Goal: Use online tool/utility: Utilize a website feature to perform a specific function

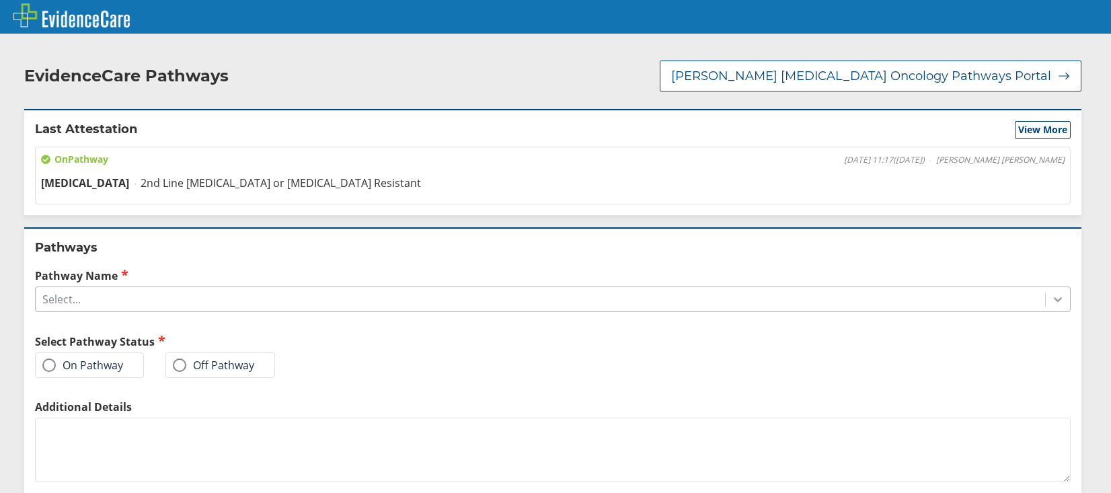
click at [1051, 293] on icon at bounding box center [1057, 299] width 13 height 13
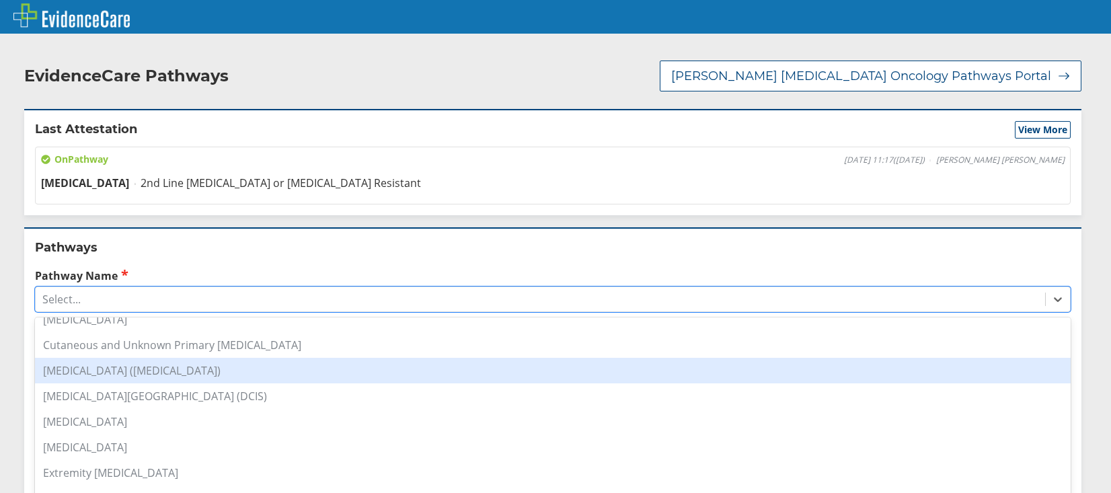
scroll to position [135, 0]
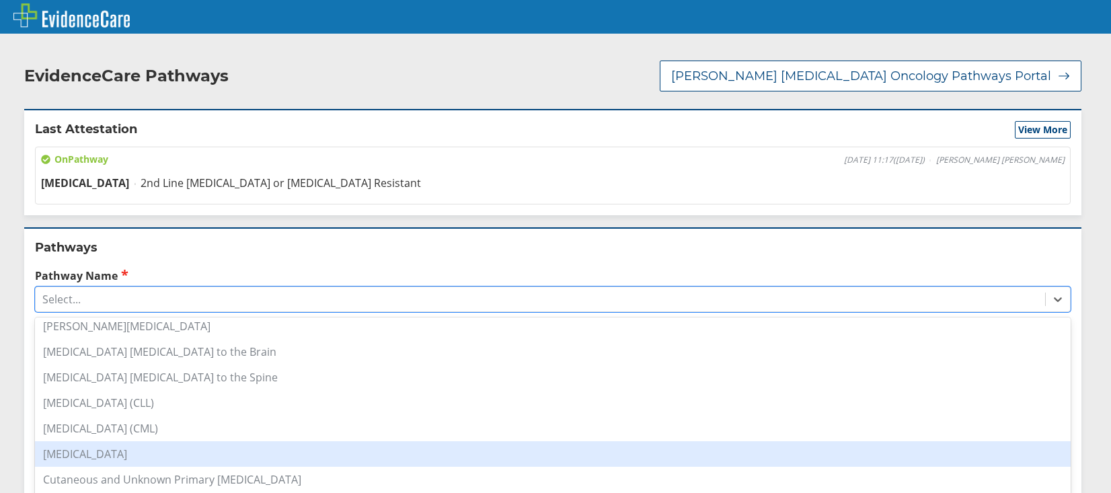
drag, startPoint x: 78, startPoint y: 437, endPoint x: 85, endPoint y: 441, distance: 7.8
click at [78, 441] on div "[MEDICAL_DATA]" at bounding box center [553, 454] width 1036 height 26
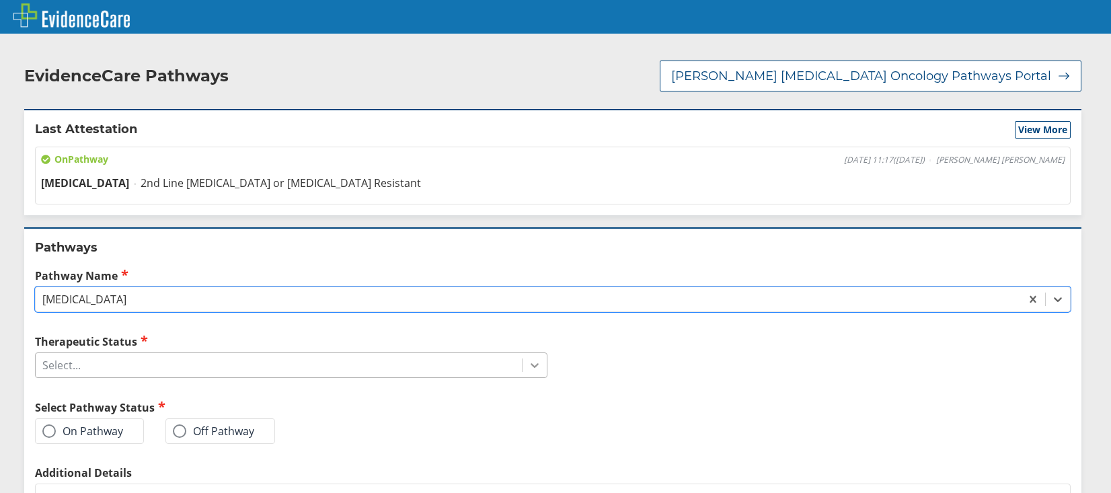
click at [531, 359] on icon at bounding box center [534, 365] width 13 height 13
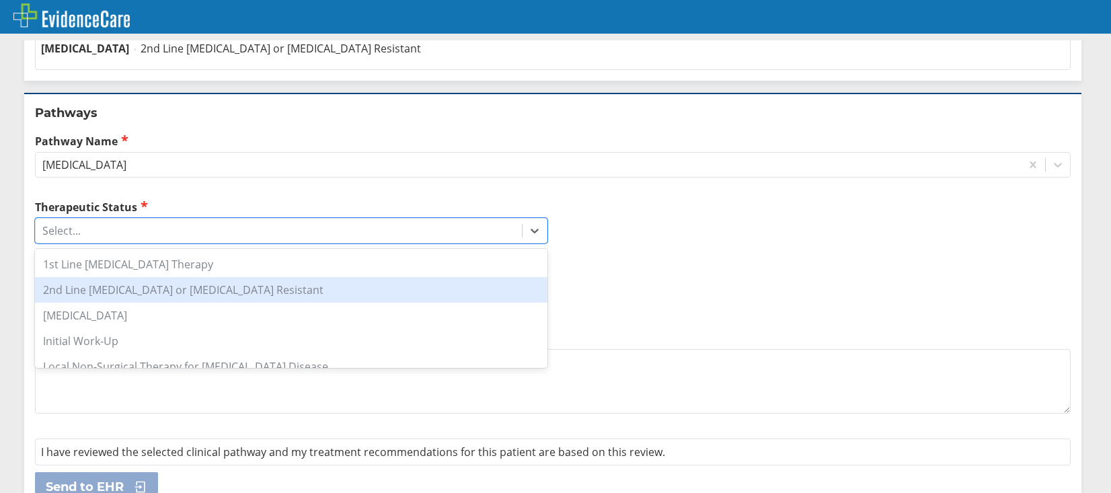
click at [131, 277] on div "2nd Line Metastatic or Oxaliplatin Resistant" at bounding box center [291, 290] width 513 height 26
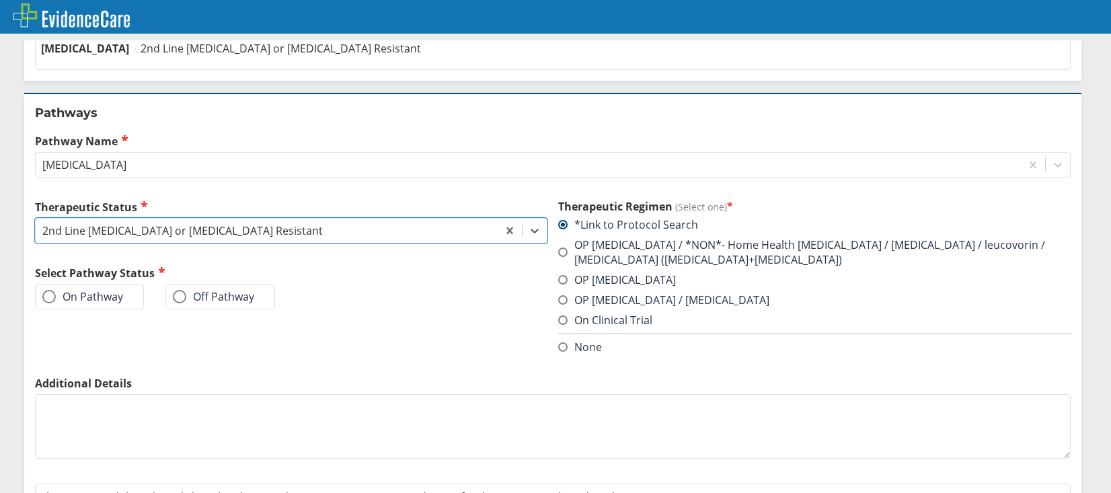
scroll to position [190, 0]
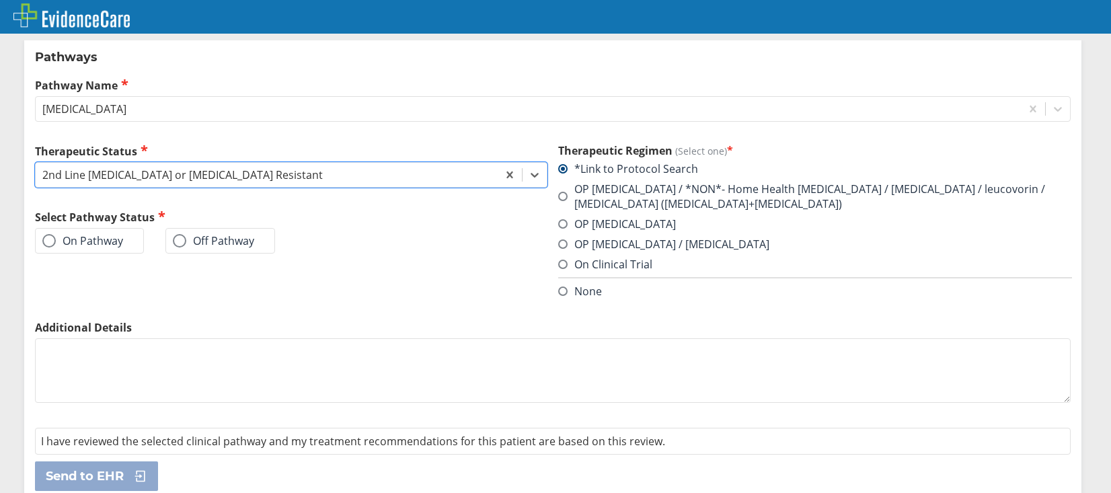
drag, startPoint x: 44, startPoint y: 230, endPoint x: 52, endPoint y: 237, distance: 11.0
click at [44, 234] on span at bounding box center [48, 240] width 13 height 13
click at [0, 0] on input "On Pathway" at bounding box center [0, 0] width 0 height 0
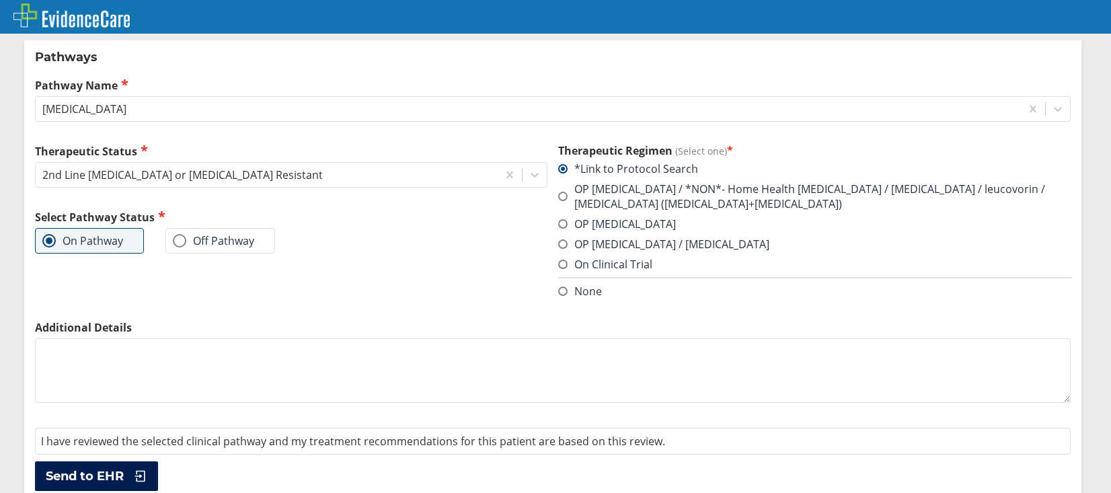
click at [79, 468] on span "Send to EHR" at bounding box center [85, 476] width 78 height 16
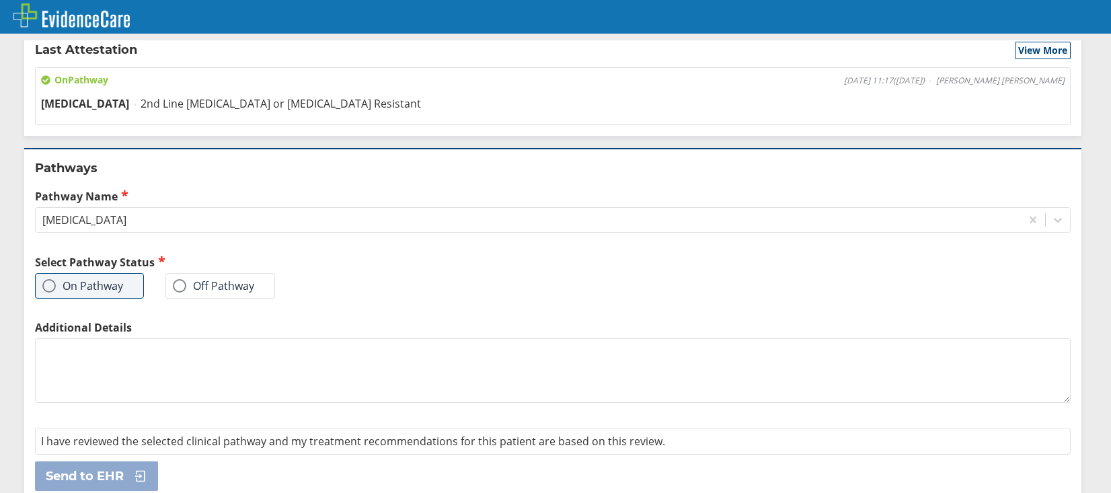
scroll to position [0, 0]
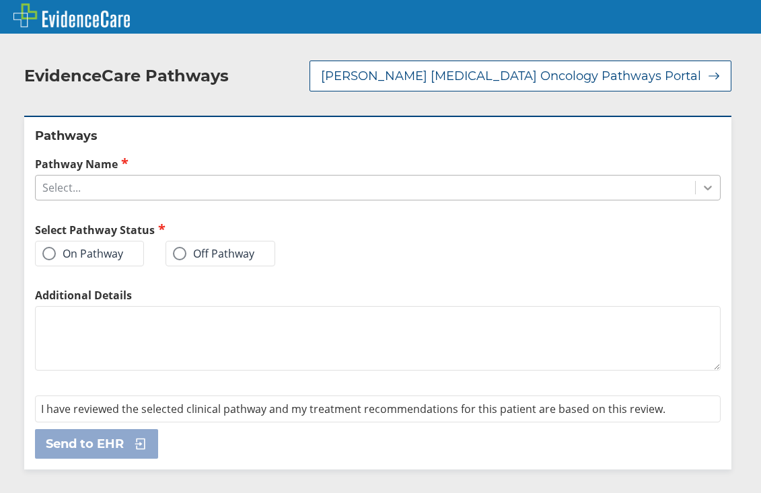
click at [701, 181] on icon at bounding box center [707, 187] width 13 height 13
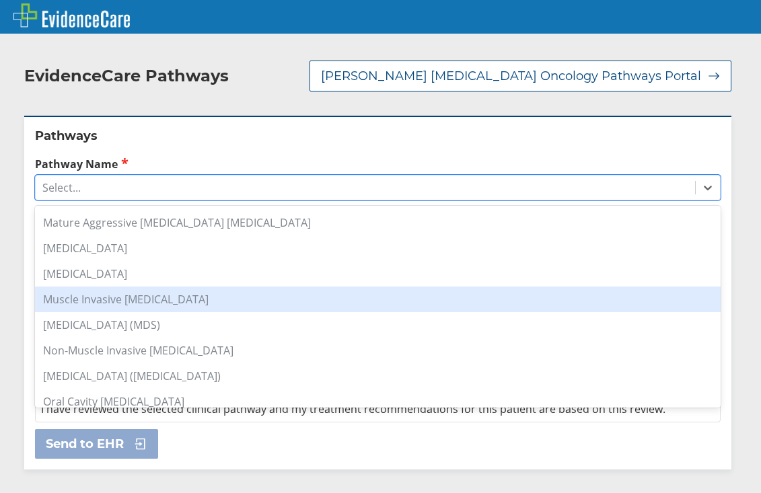
scroll to position [942, 0]
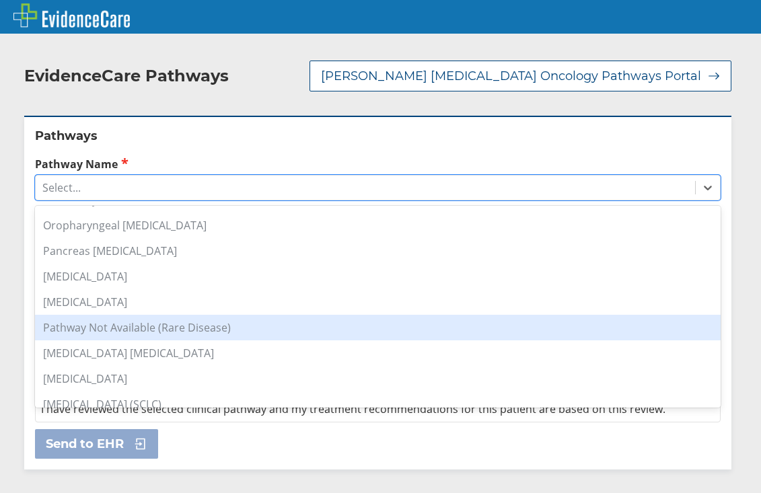
click at [163, 315] on div "Pathway Not Available (Rare Disease)" at bounding box center [377, 328] width 685 height 26
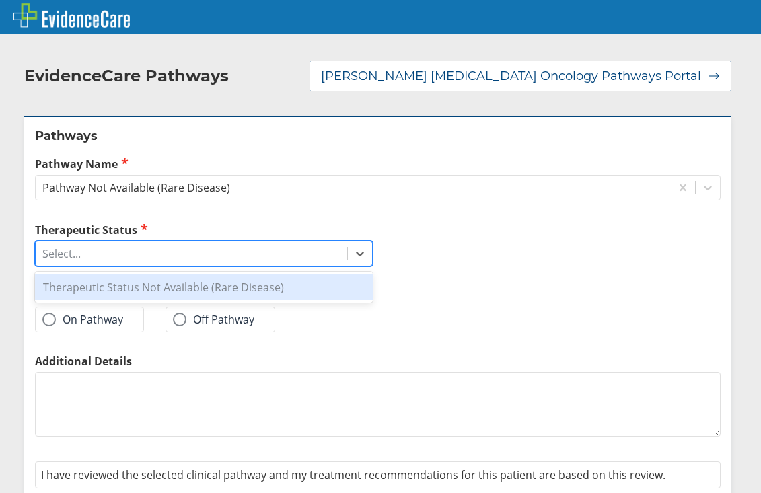
drag, startPoint x: 350, startPoint y: 237, endPoint x: 340, endPoint y: 248, distance: 13.8
click at [353, 247] on icon at bounding box center [359, 253] width 13 height 13
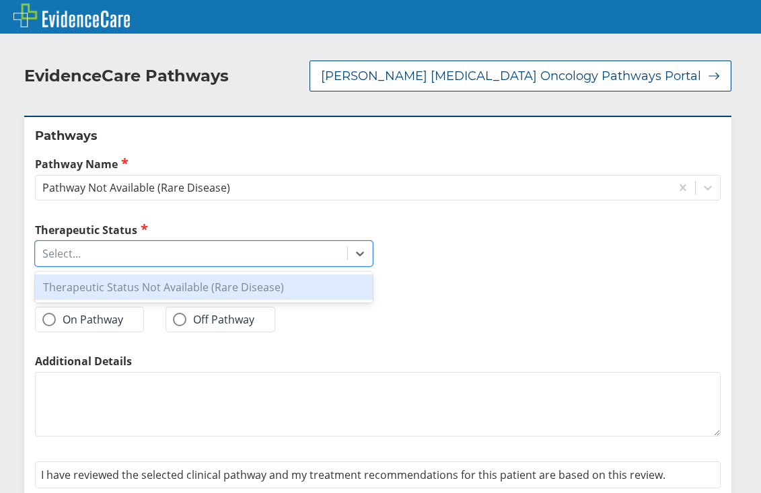
drag, startPoint x: 135, startPoint y: 278, endPoint x: 139, endPoint y: 284, distance: 7.7
click at [135, 277] on div "Therapeutic Status Not Available (Rare Disease)" at bounding box center [204, 287] width 338 height 26
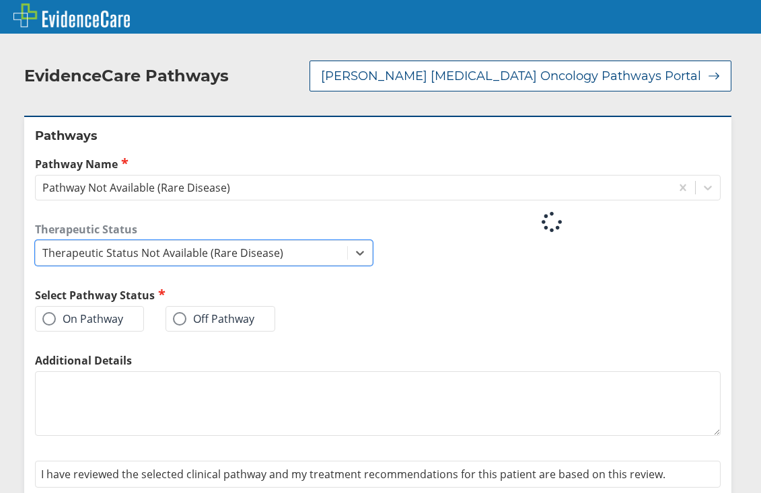
click at [52, 312] on span at bounding box center [48, 318] width 13 height 13
click at [0, 0] on input "On Pathway" at bounding box center [0, 0] width 0 height 0
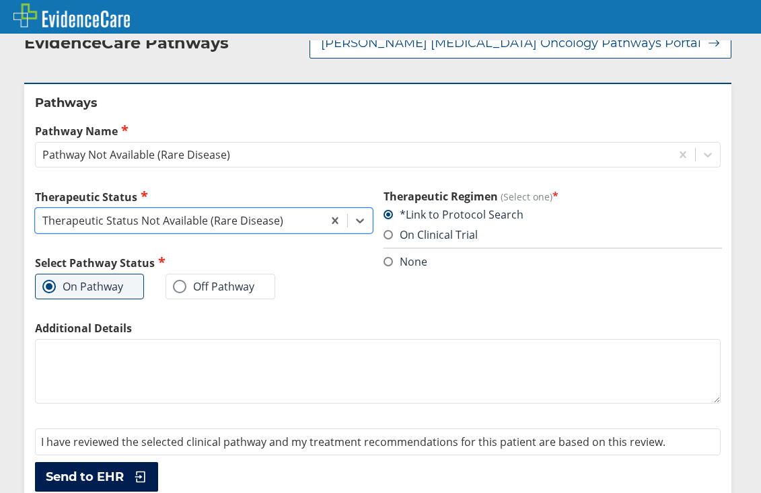
click at [117, 469] on span "Send to EHR" at bounding box center [85, 477] width 78 height 16
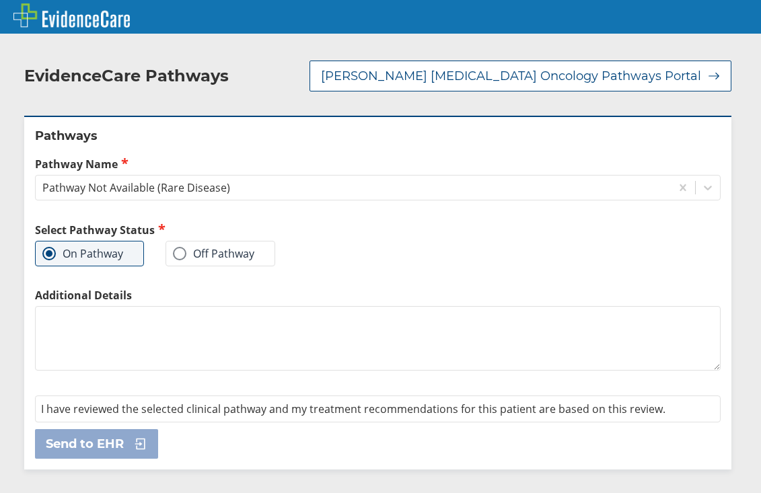
scroll to position [0, 0]
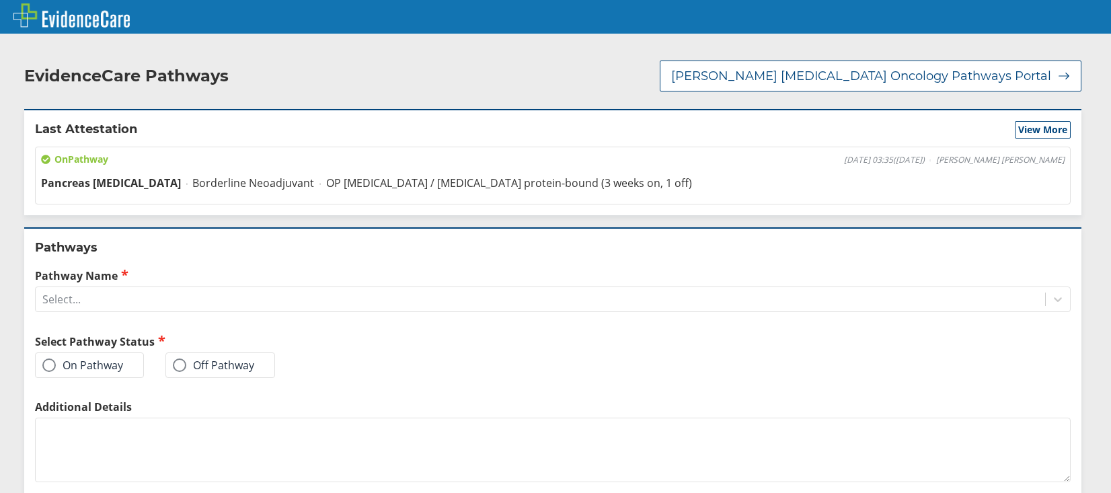
drag, startPoint x: 1047, startPoint y: 301, endPoint x: 1044, endPoint y: 316, distance: 15.8
click at [1054, 301] on icon at bounding box center [1058, 300] width 8 height 5
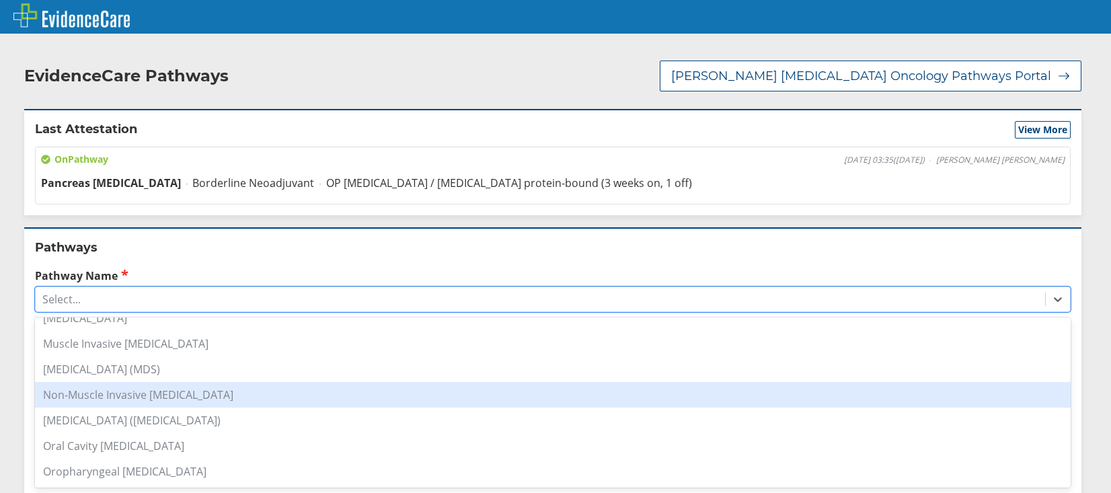
scroll to position [942, 0]
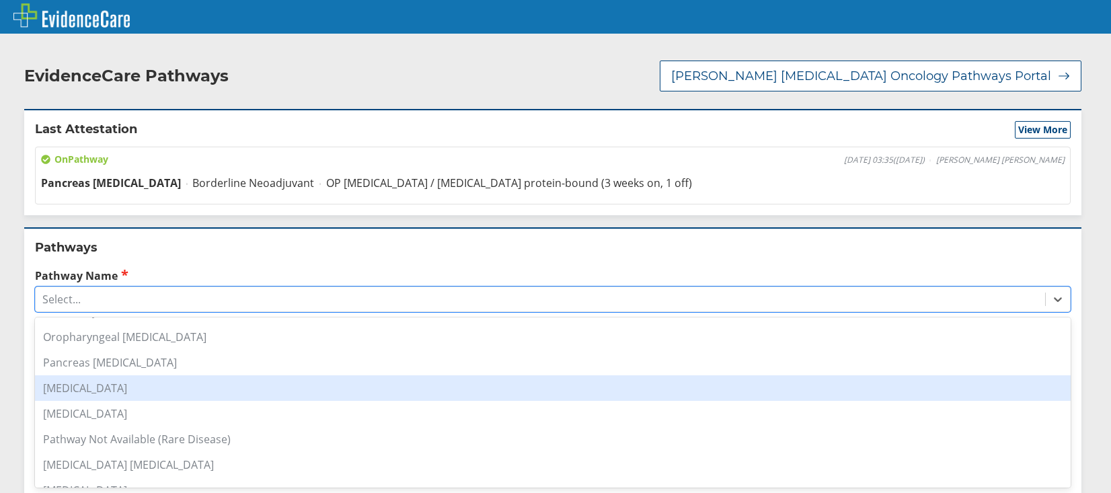
click at [110, 375] on div "[MEDICAL_DATA]" at bounding box center [553, 388] width 1036 height 26
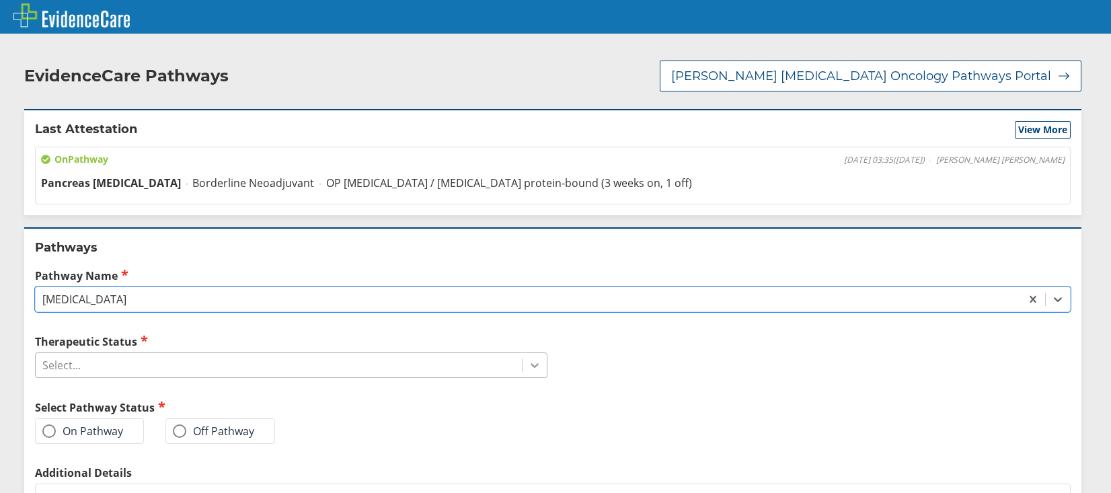
click at [523, 369] on div at bounding box center [535, 365] width 24 height 24
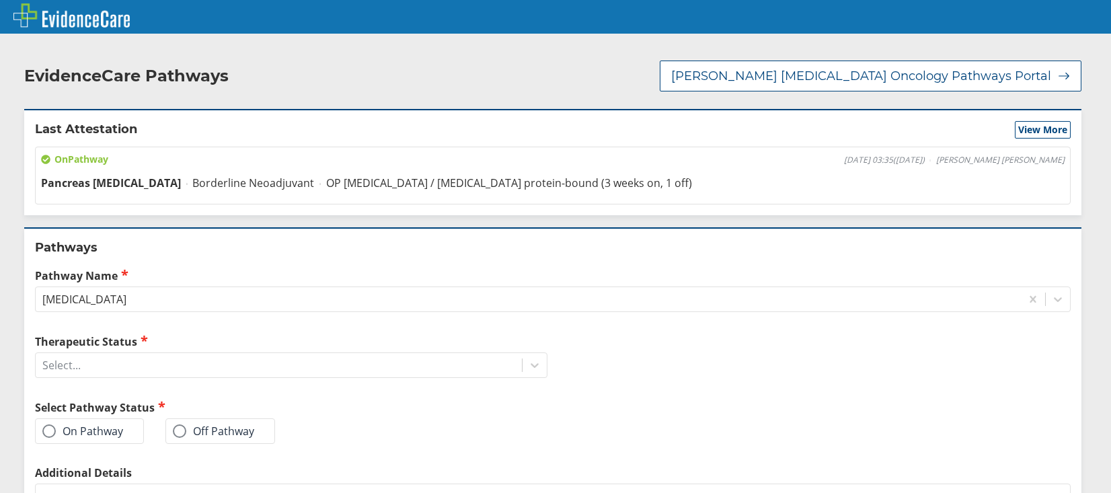
scroll to position [160, 0]
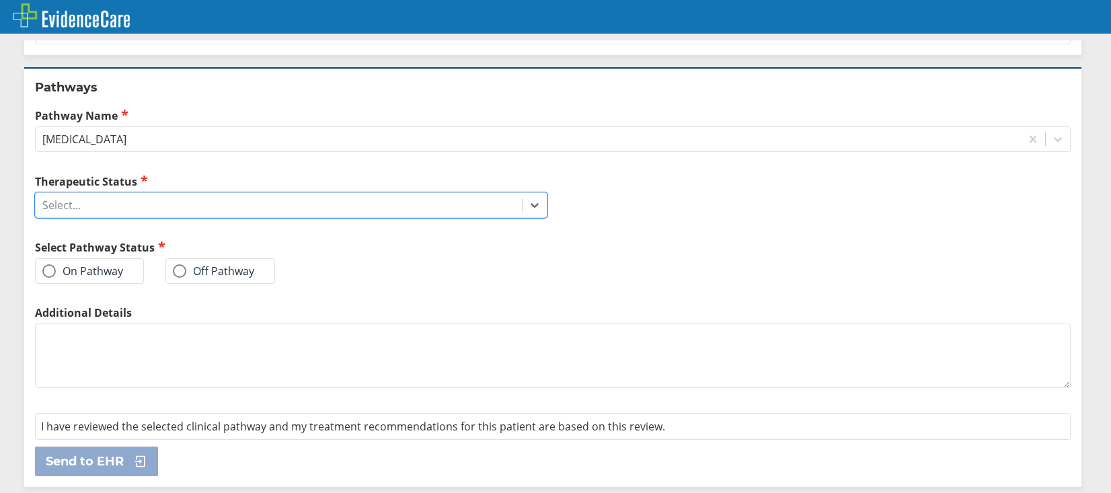
drag, startPoint x: 45, startPoint y: 271, endPoint x: 53, endPoint y: 272, distance: 8.2
click at [45, 272] on span at bounding box center [48, 270] width 13 height 13
click at [0, 0] on input "On Pathway" at bounding box center [0, 0] width 0 height 0
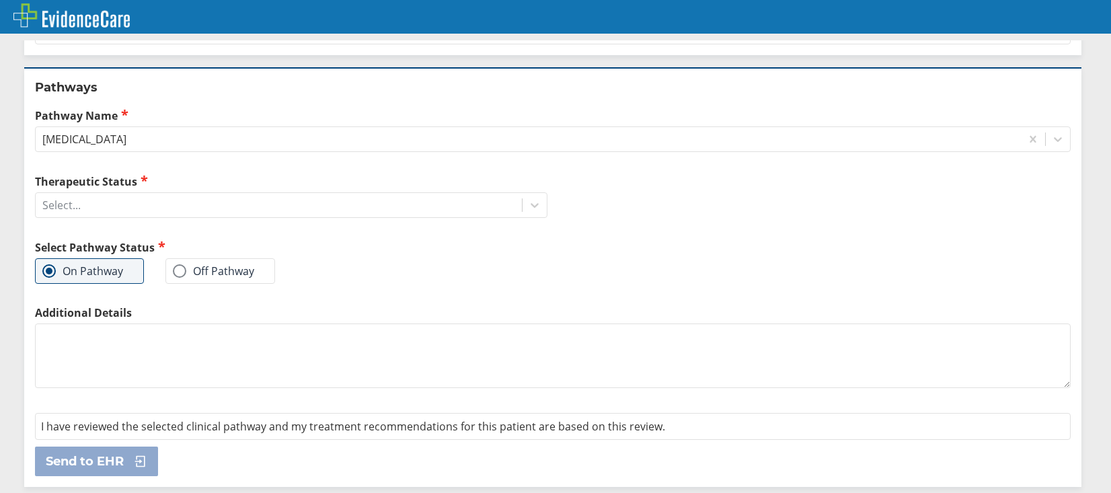
scroll to position [26, 0]
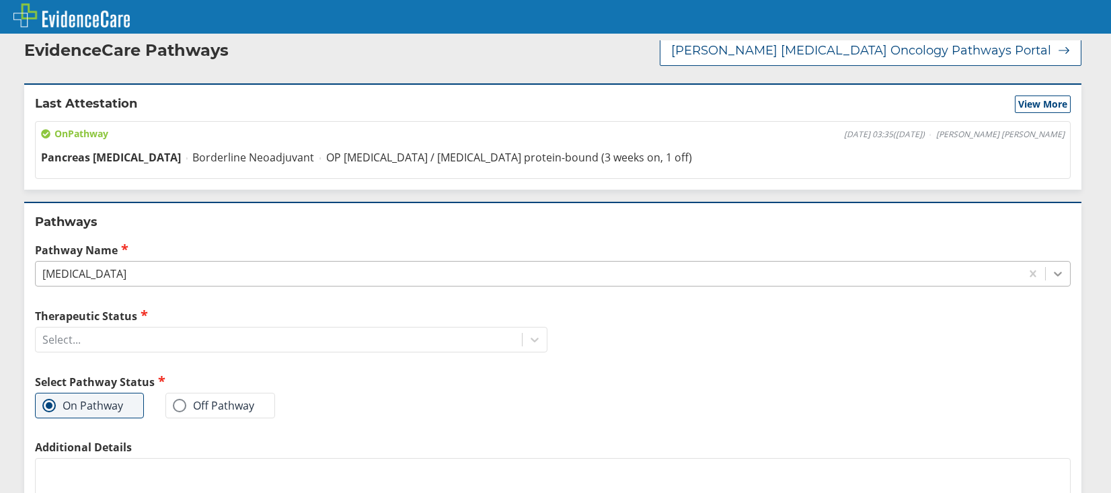
click at [1054, 272] on icon at bounding box center [1058, 274] width 8 height 5
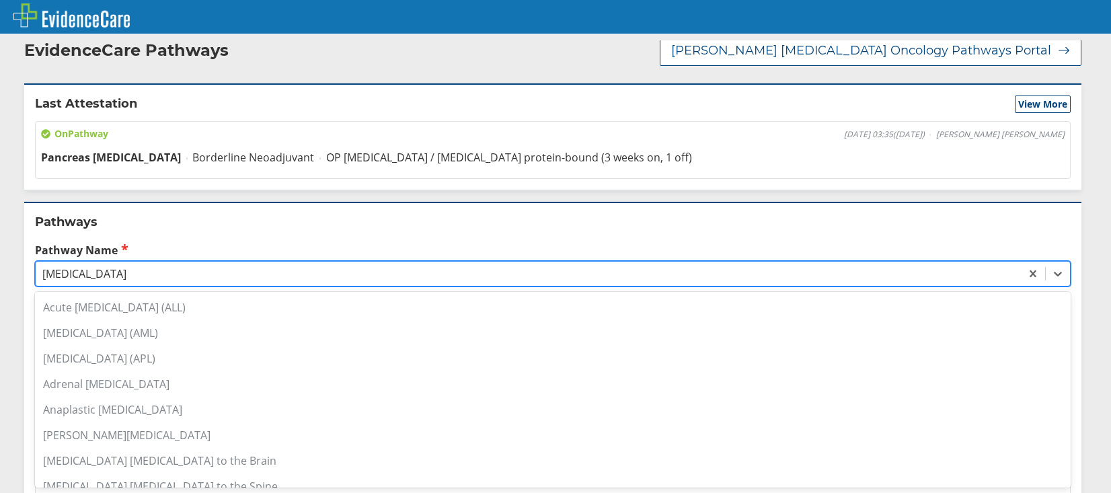
scroll to position [831, 0]
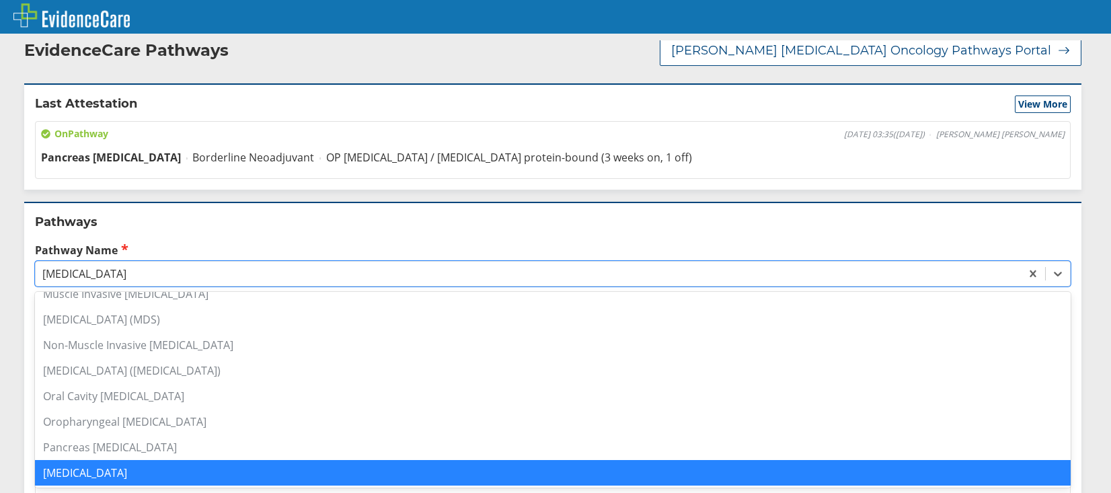
click at [143, 459] on div "Pancreas [MEDICAL_DATA]" at bounding box center [553, 448] width 1036 height 26
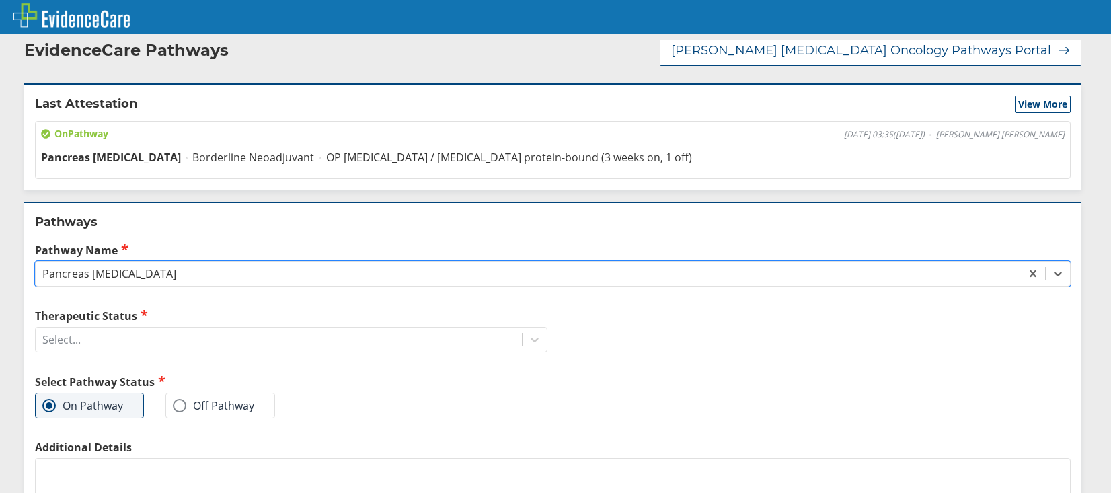
scroll to position [160, 0]
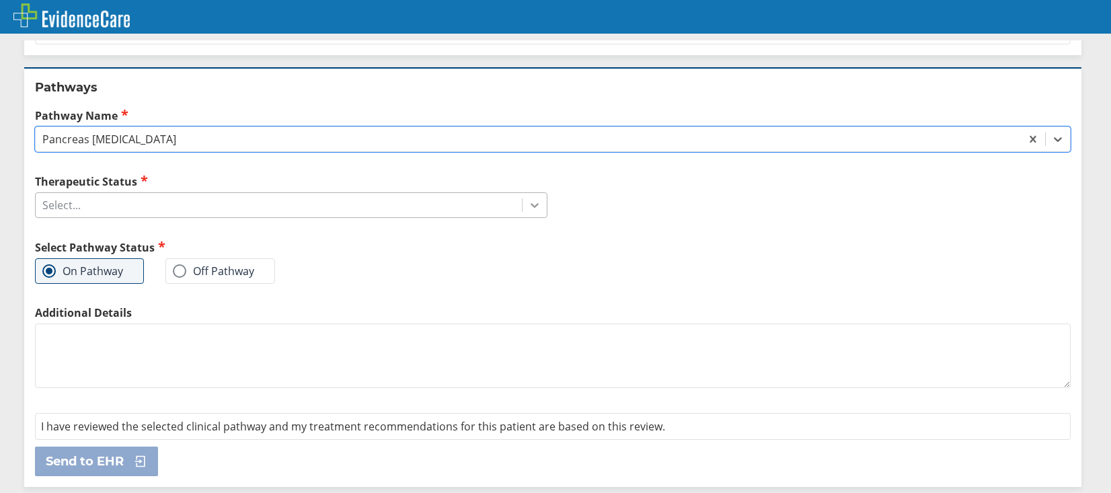
click at [531, 200] on icon at bounding box center [534, 204] width 13 height 13
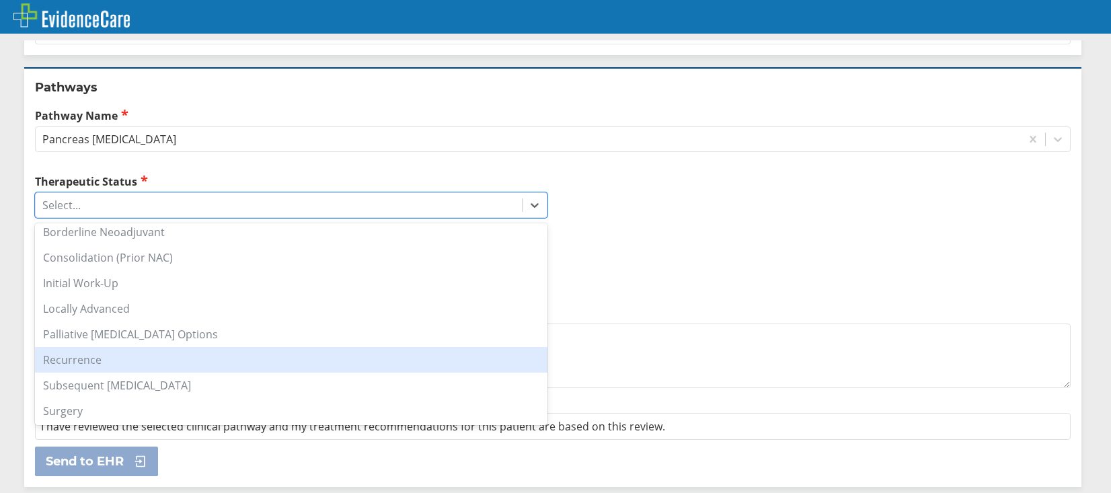
scroll to position [161, 0]
click at [122, 357] on div "Subsequent Systemic Therapy" at bounding box center [291, 359] width 513 height 26
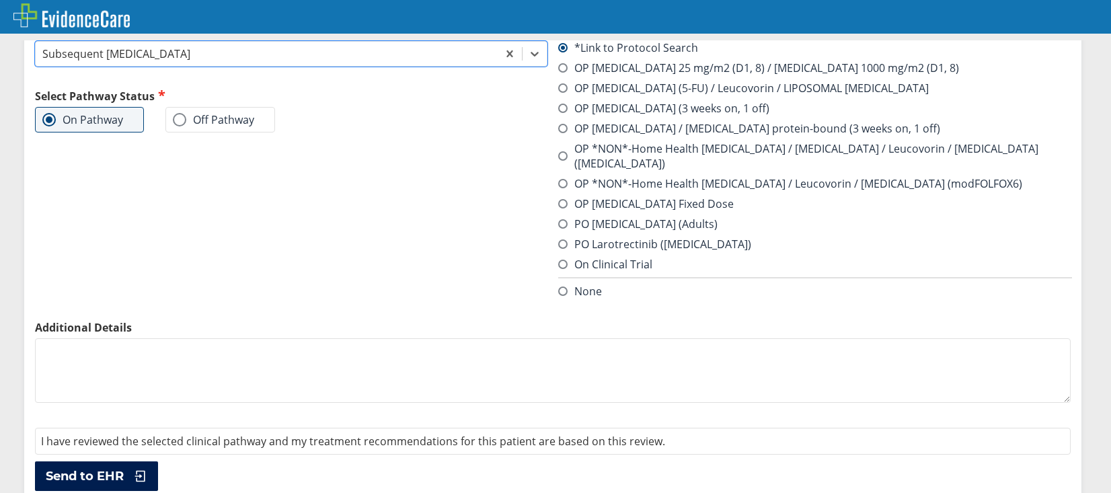
click at [71, 461] on button "Send to EHR" at bounding box center [96, 476] width 123 height 30
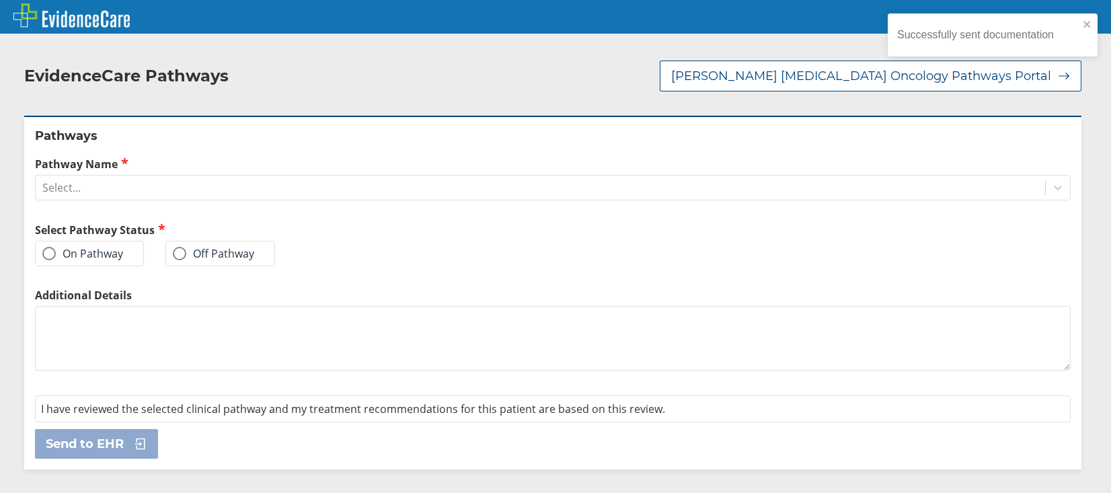
scroll to position [0, 0]
